Goal: Transaction & Acquisition: Purchase product/service

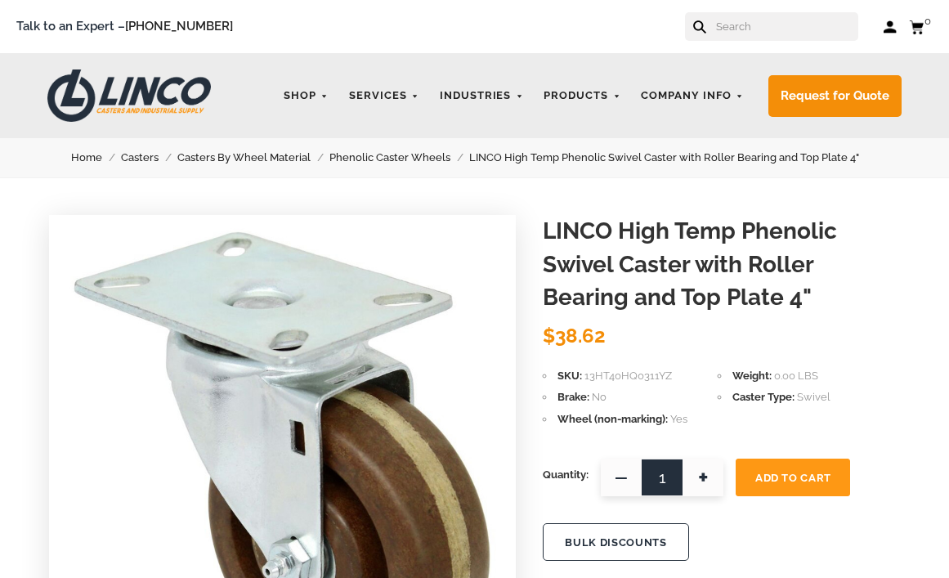
click at [702, 472] on span "+" at bounding box center [703, 478] width 41 height 38
click at [701, 479] on span "+" at bounding box center [703, 478] width 41 height 38
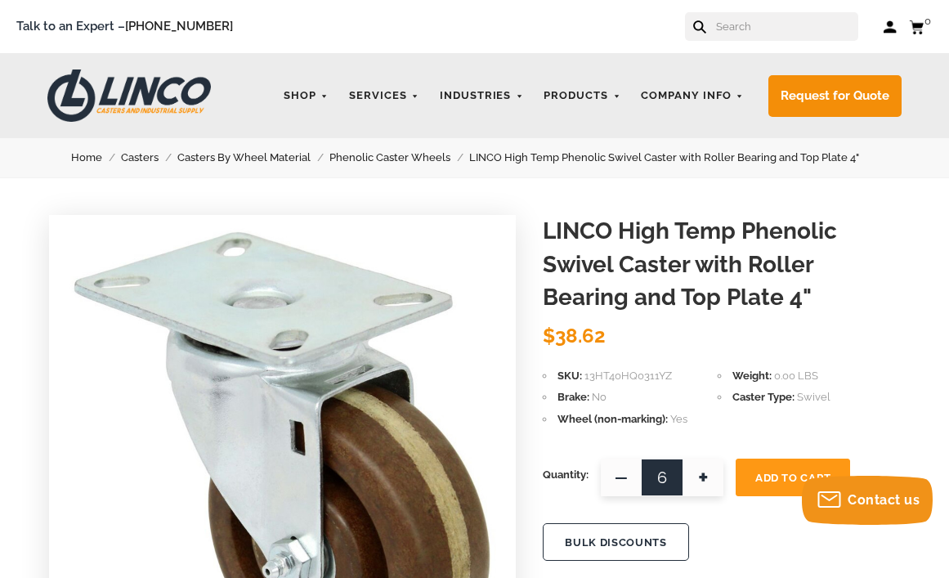
click at [701, 479] on span "+" at bounding box center [703, 478] width 41 height 38
type input "8"
click at [782, 472] on span "Add To Cart" at bounding box center [793, 478] width 76 height 12
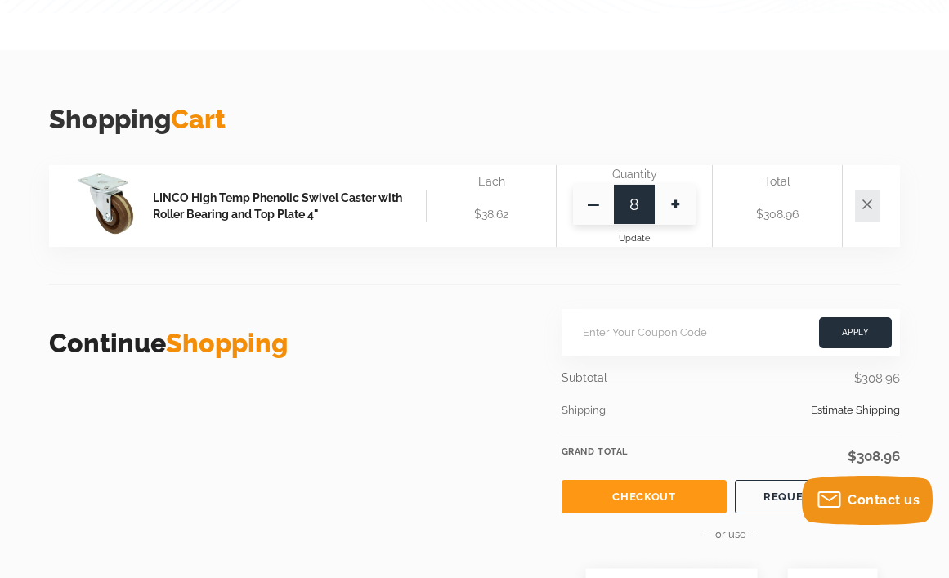
scroll to position [409, 0]
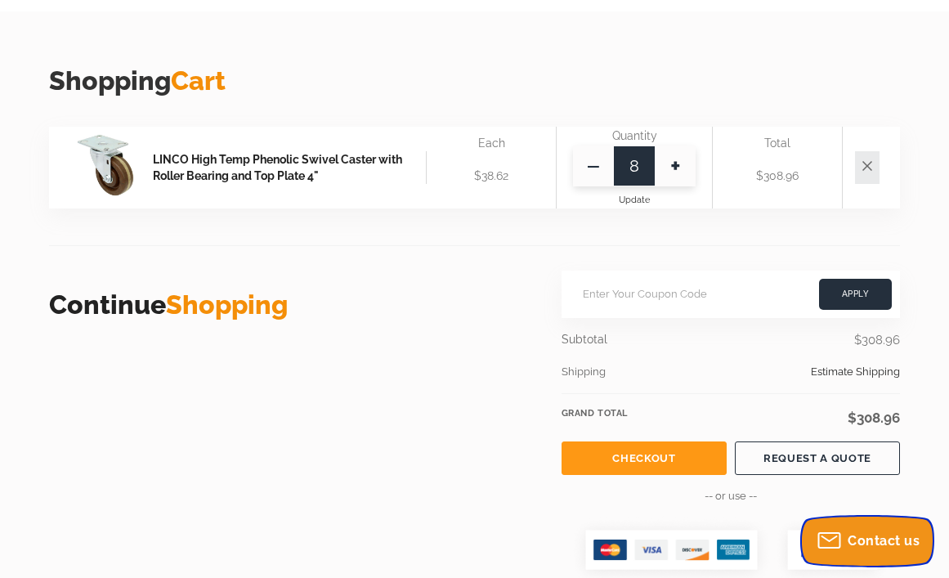
click at [873, 494] on body "menu search cart cart-close right wishlist arrow-down star star-empty chevron-r…" at bounding box center [474, 459] width 949 height 1737
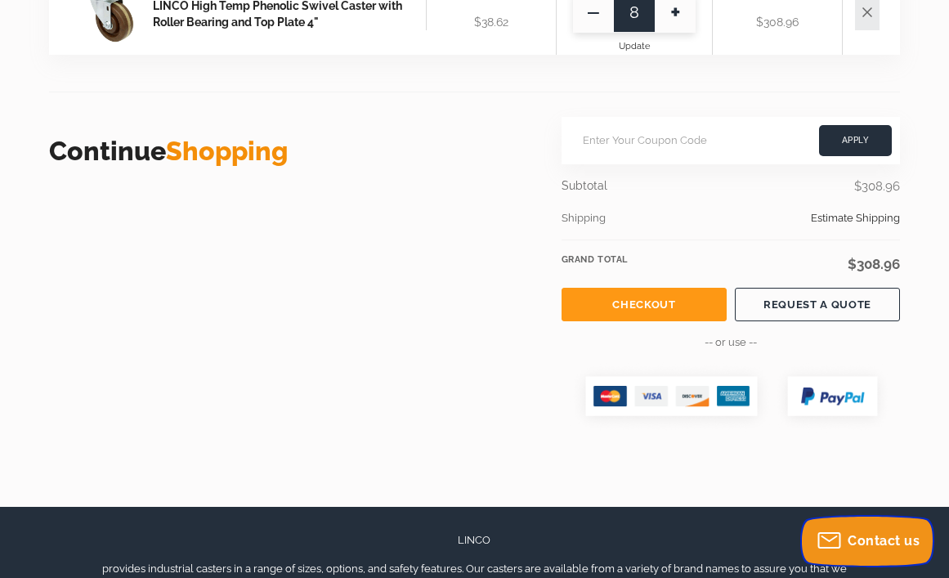
scroll to position [572, 0]
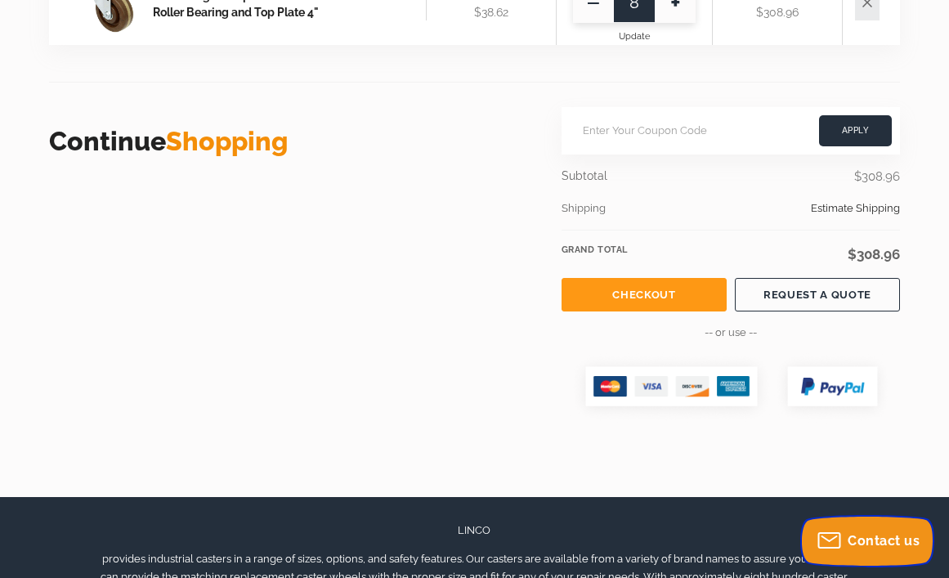
click at [871, 540] on span "Contact us" at bounding box center [884, 541] width 72 height 16
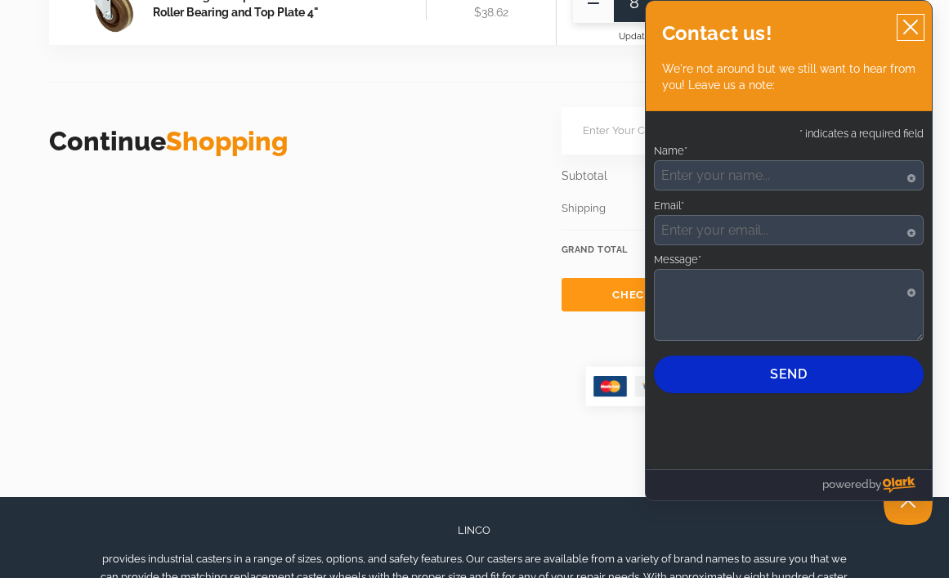
click at [911, 25] on icon "close chatbox" at bounding box center [911, 27] width 16 height 16
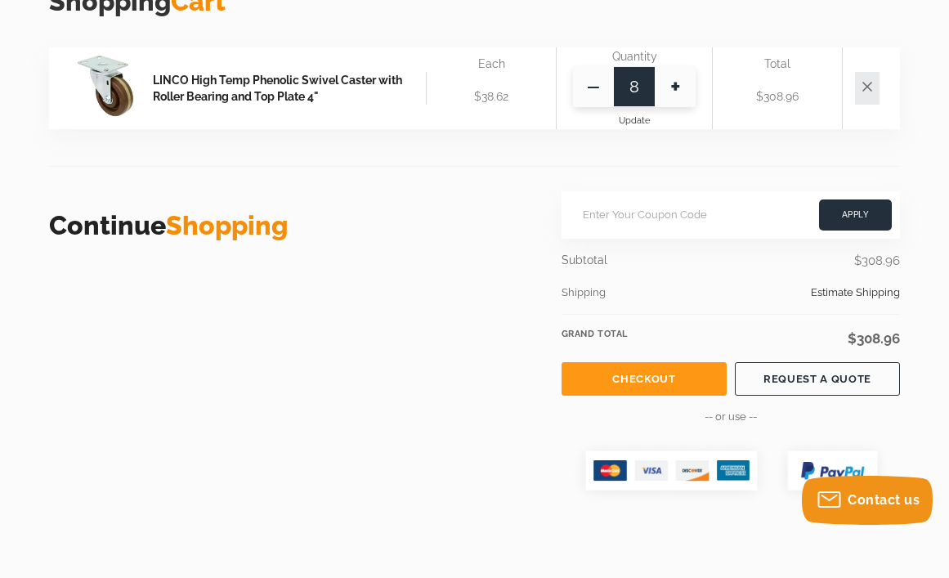
scroll to position [491, 0]
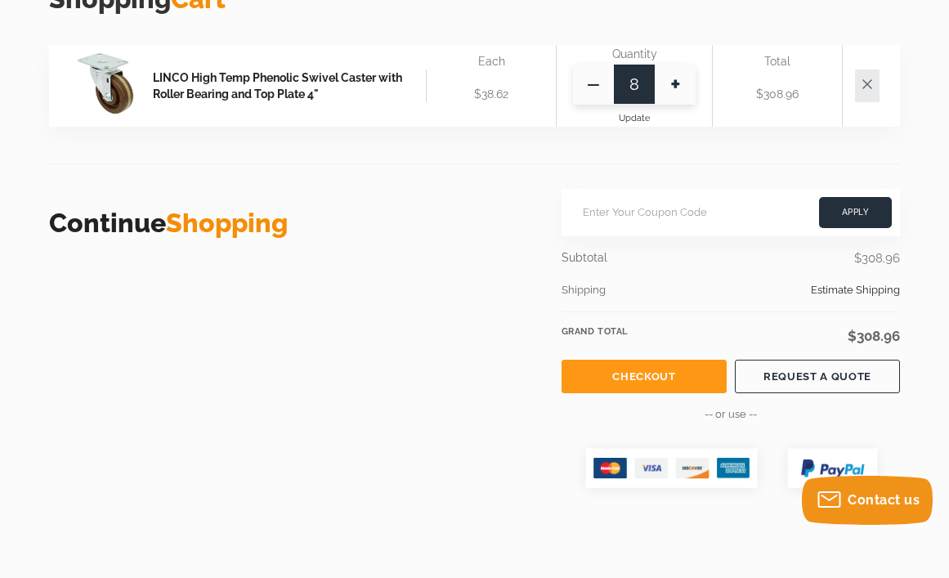
click at [655, 370] on link "Checkout" at bounding box center [644, 377] width 165 height 34
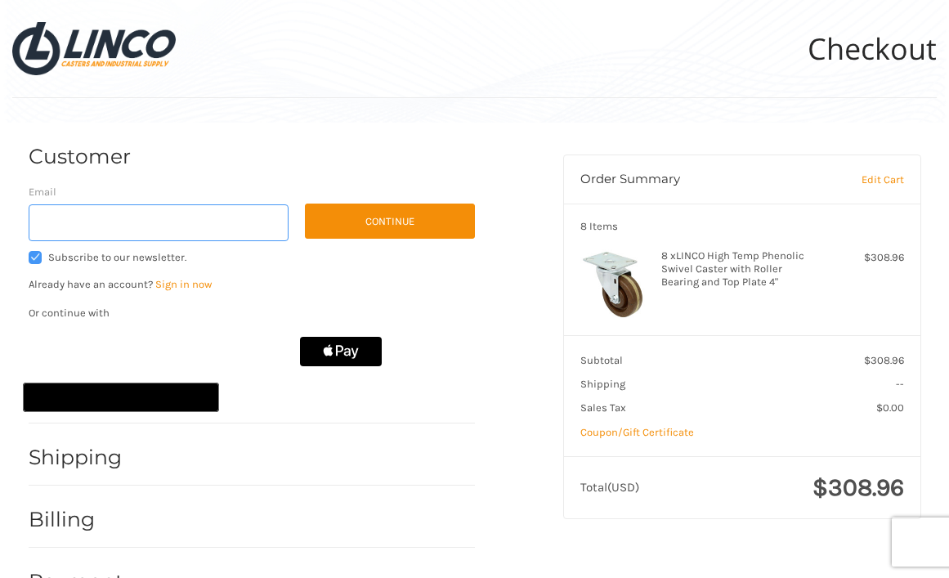
click at [63, 222] on input "Email" at bounding box center [159, 222] width 261 height 37
type input "pat@sandiegofence.com"
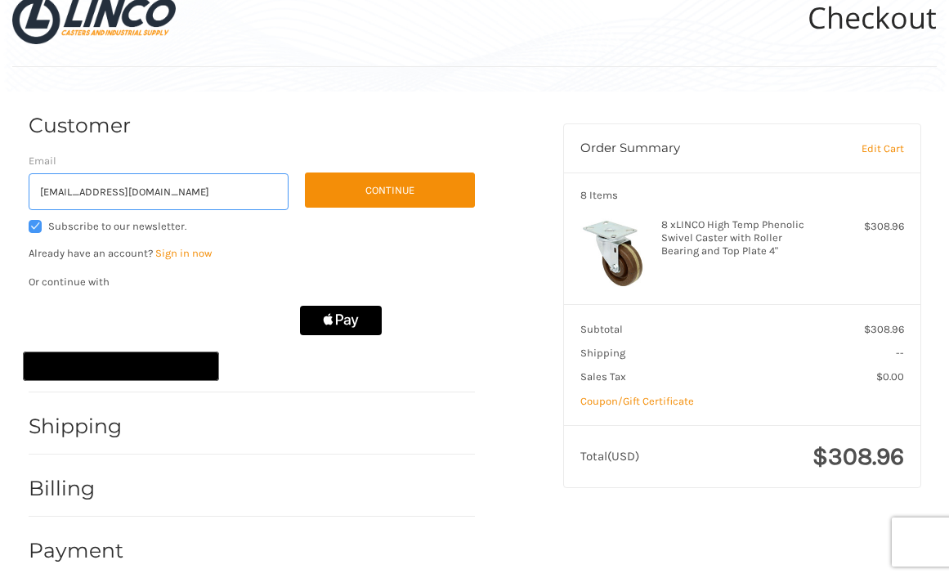
scroll to position [47, 0]
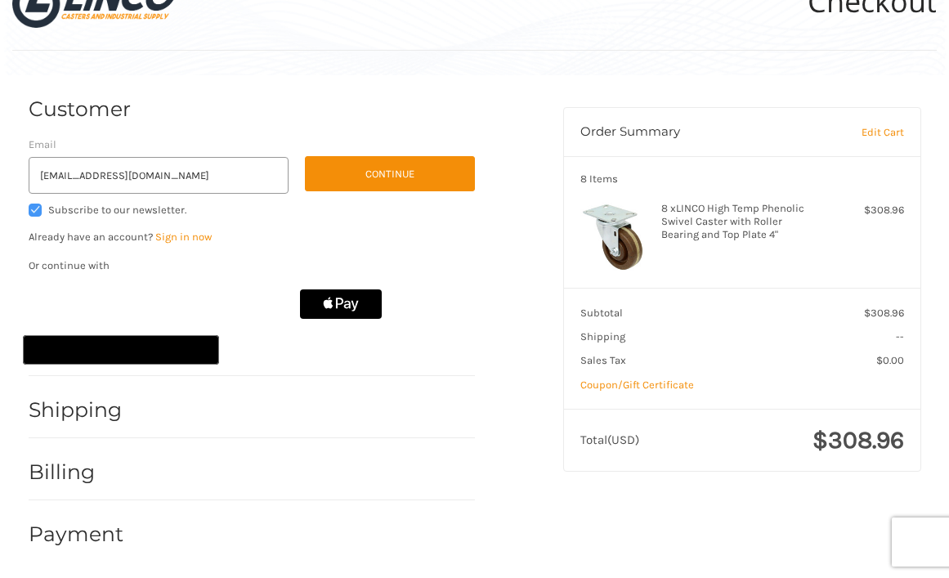
click at [150, 410] on div at bounding box center [307, 414] width 335 height 20
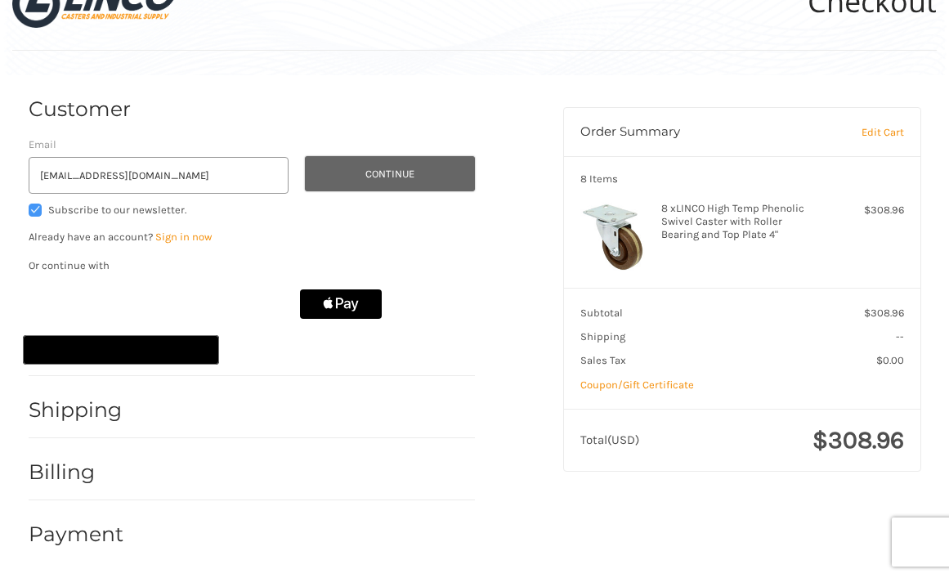
click at [399, 170] on button "Continue" at bounding box center [390, 173] width 170 height 35
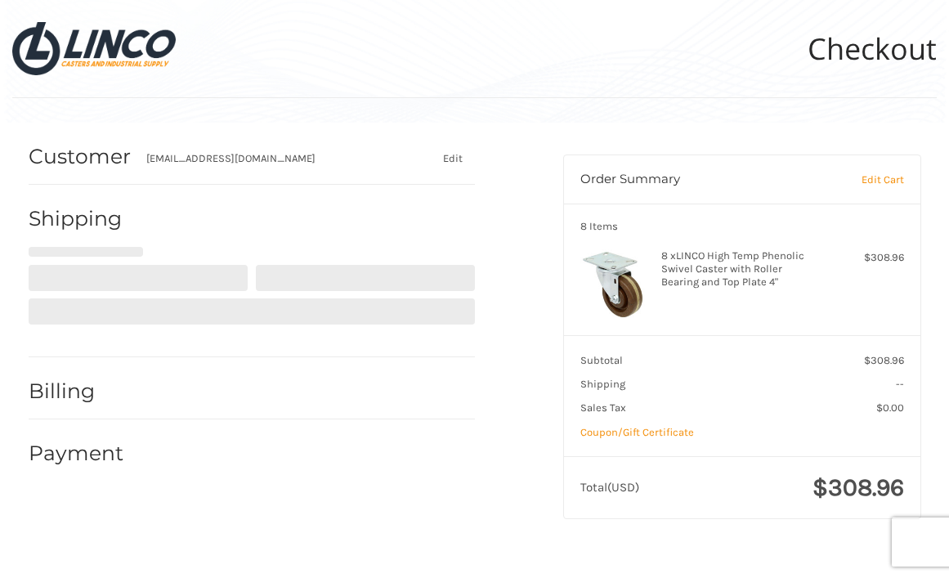
scroll to position [0, 0]
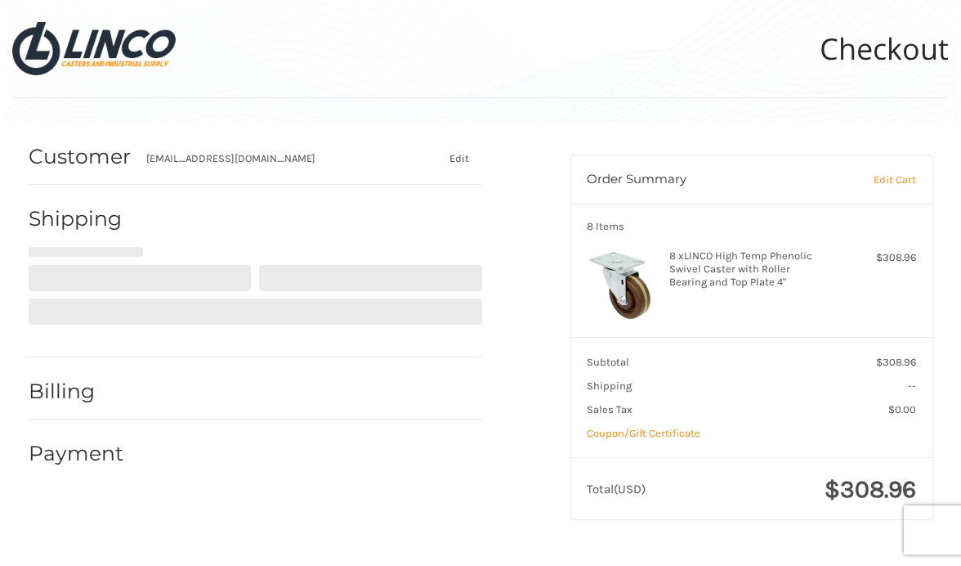
select select "US"
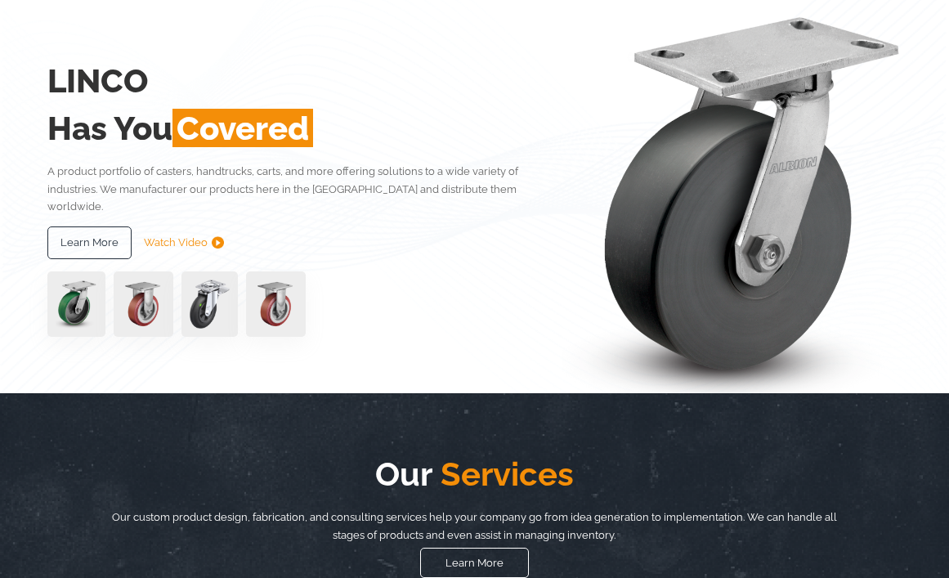
scroll to position [164, 0]
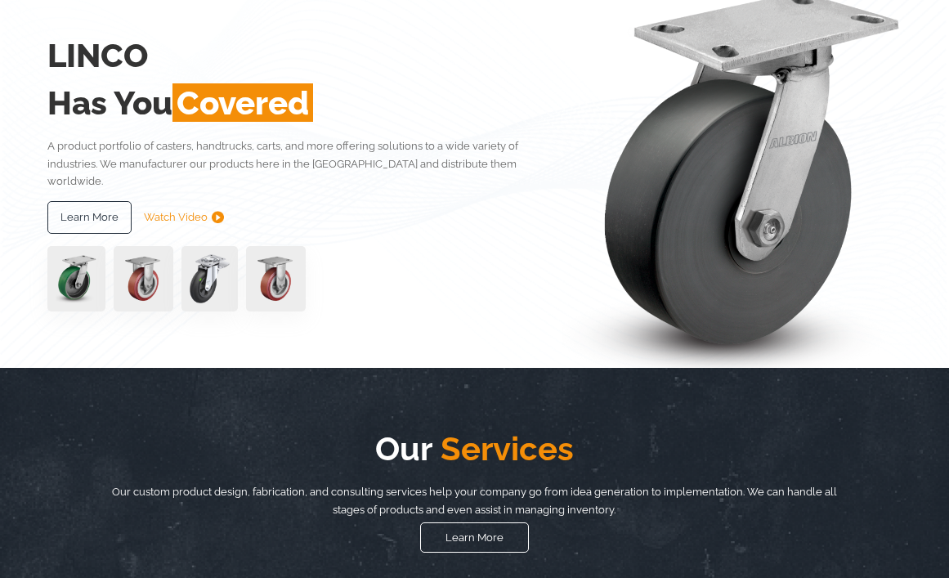
click at [276, 259] on img at bounding box center [276, 278] width 60 height 65
click at [140, 259] on img at bounding box center [144, 278] width 60 height 65
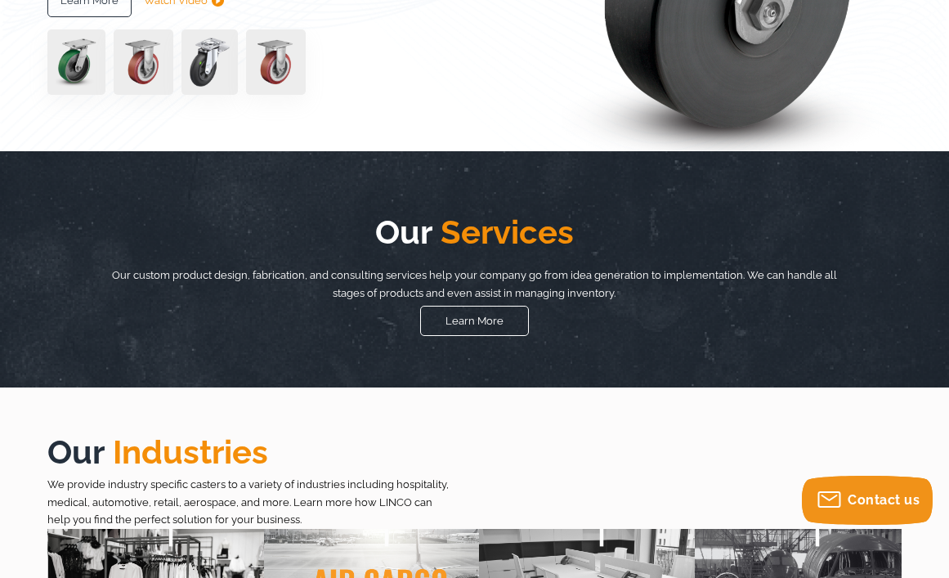
scroll to position [289, 0]
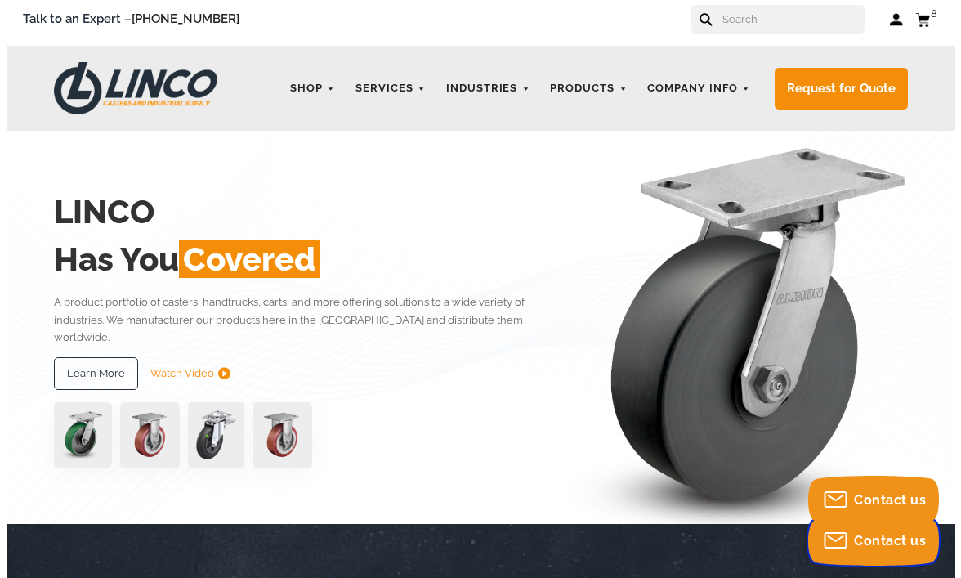
scroll to position [0, 0]
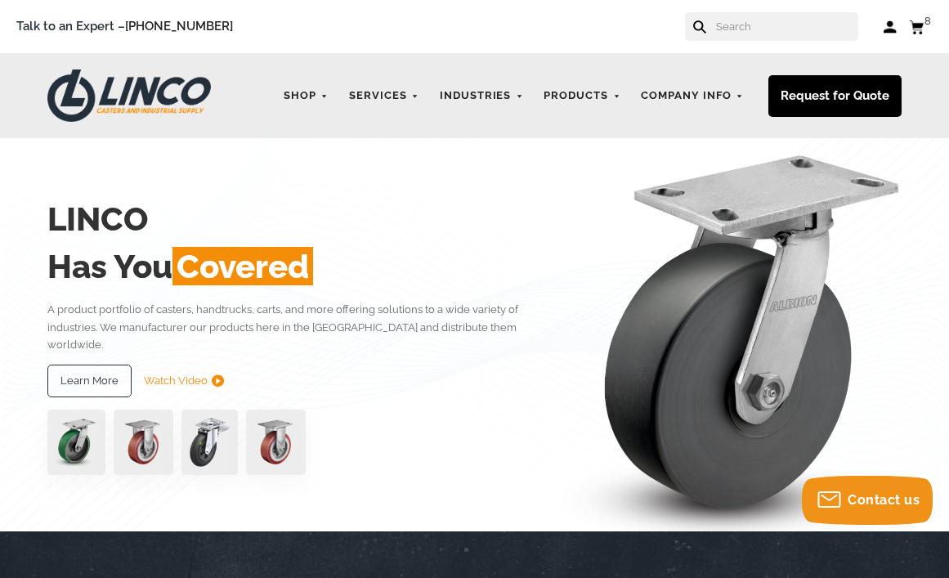
click at [800, 91] on link "Request for Quote" at bounding box center [834, 96] width 133 height 42
